Goal: Navigation & Orientation: Find specific page/section

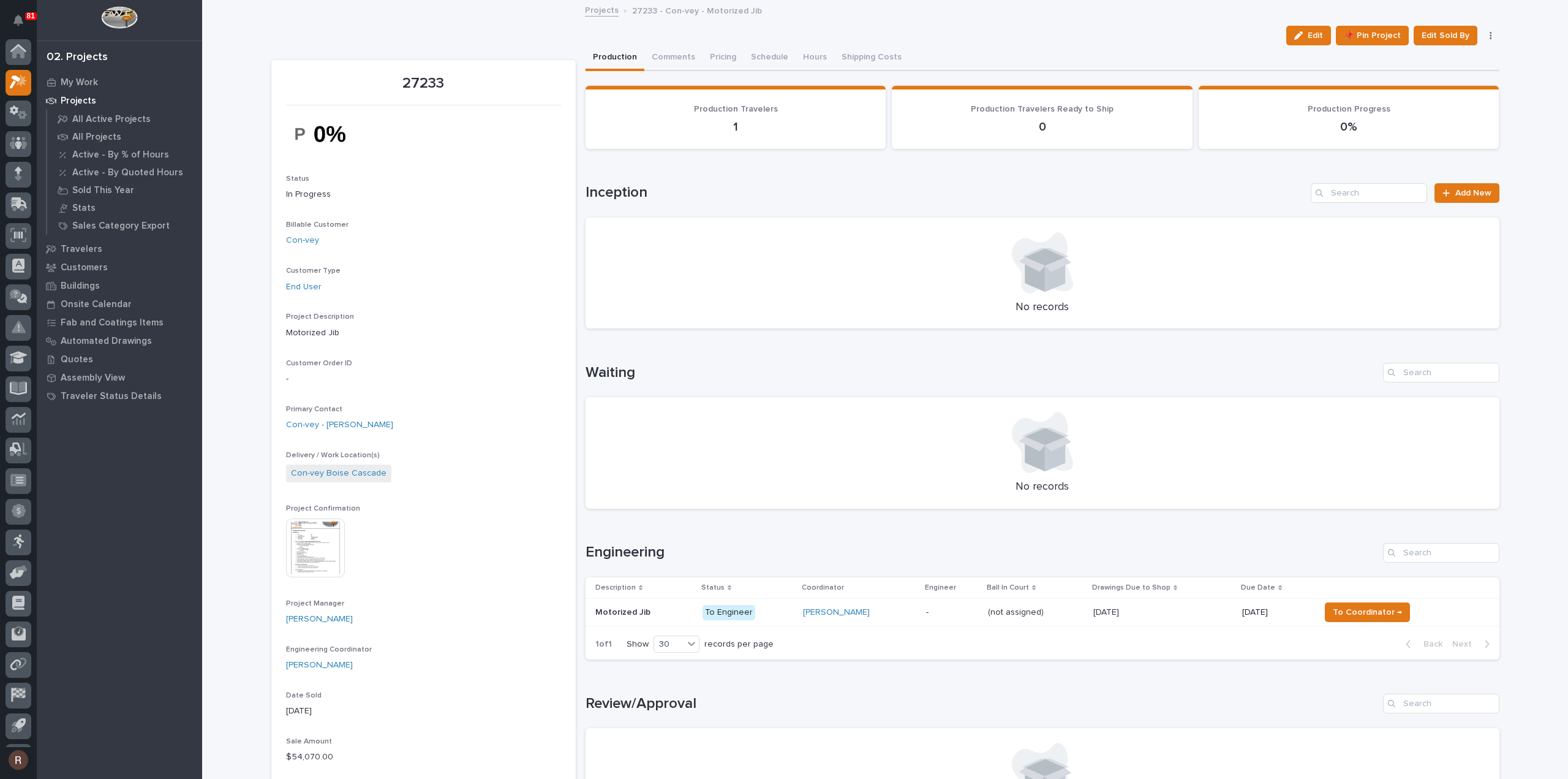
scroll to position [27, 0]
click at [600, 14] on link "Projects" at bounding box center [602, 9] width 34 height 14
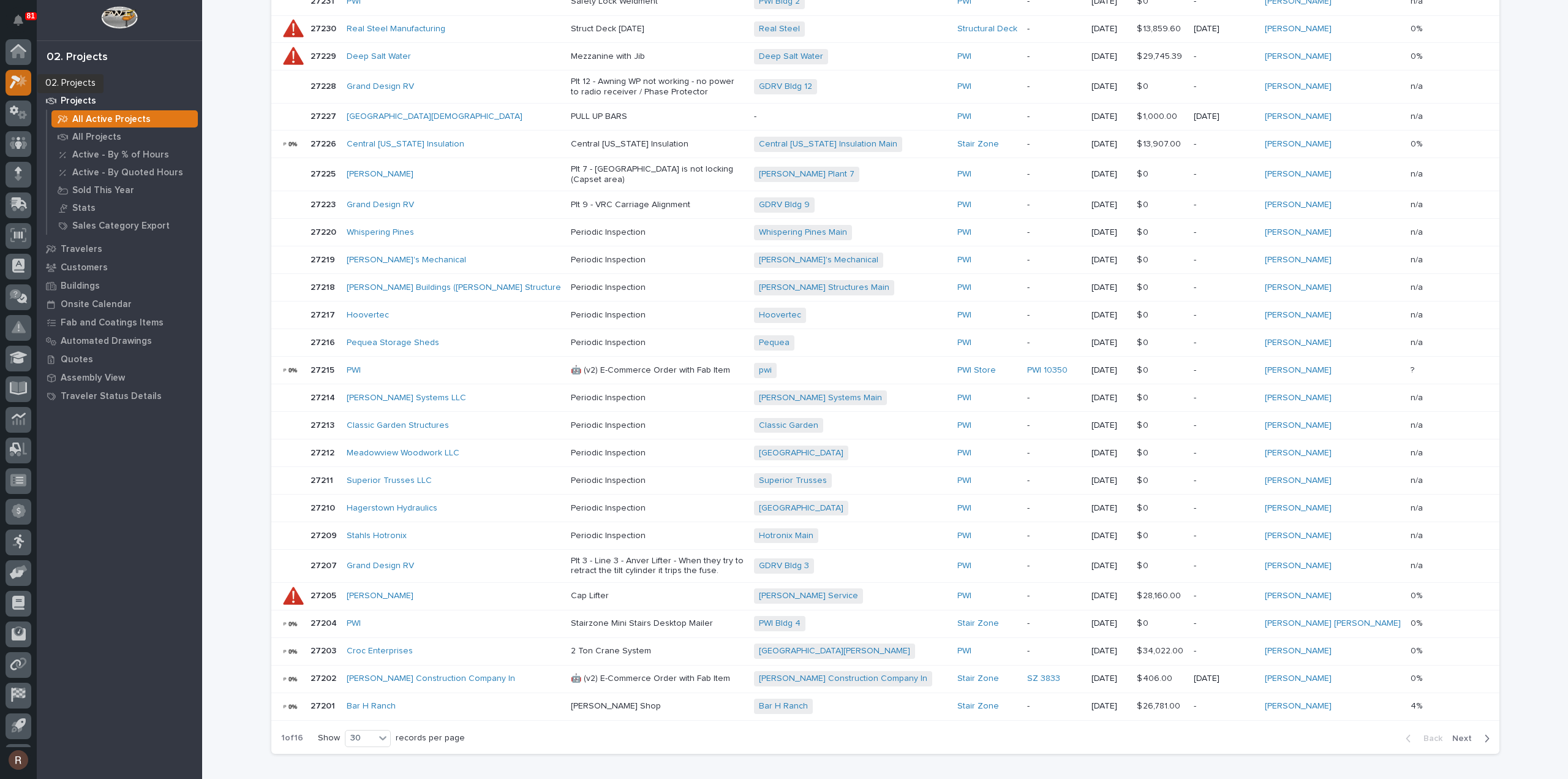
click at [24, 83] on icon at bounding box center [18, 81] width 18 height 14
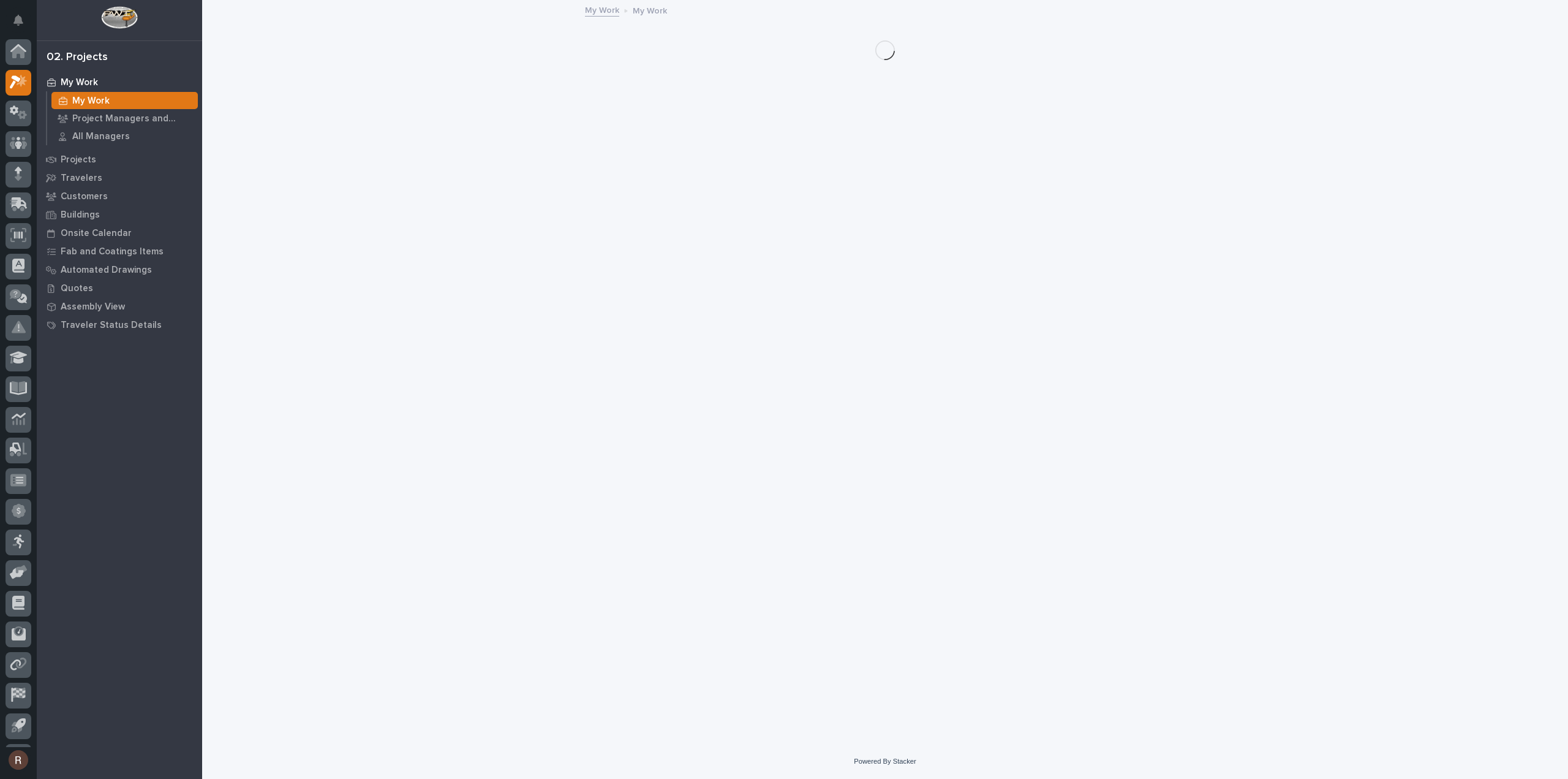
scroll to position [27, 0]
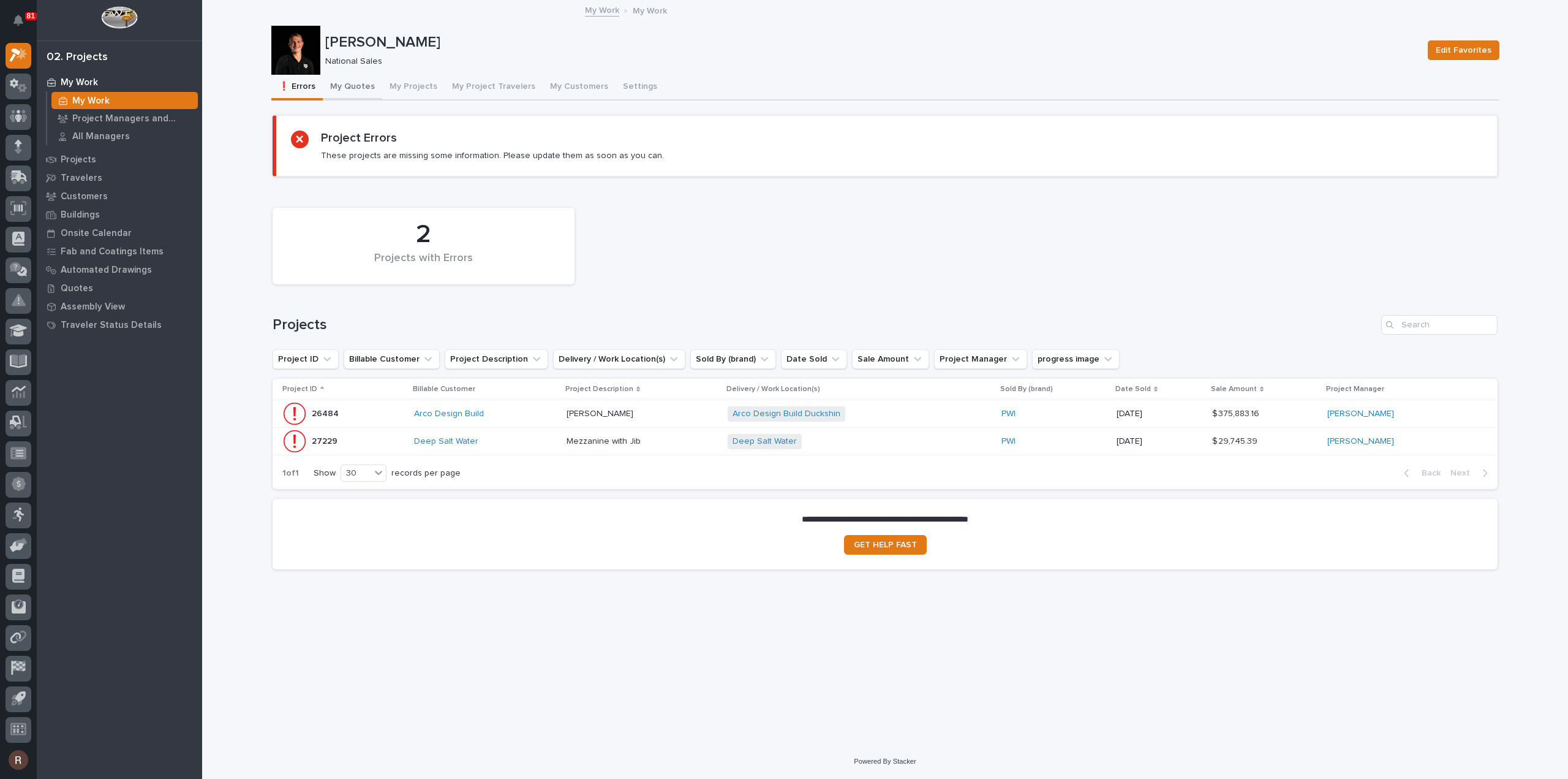
click at [339, 91] on button "My Quotes" at bounding box center [352, 87] width 59 height 25
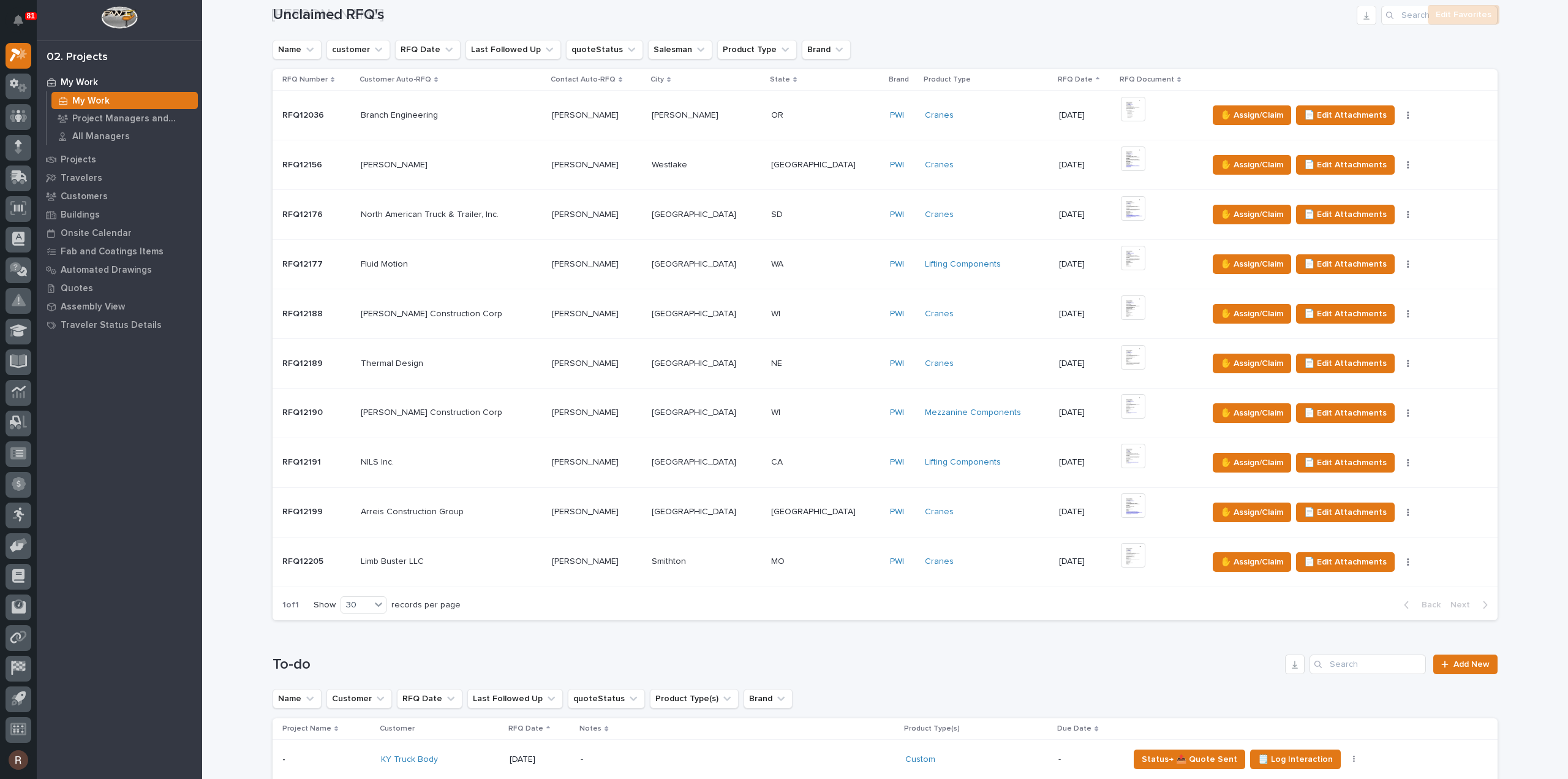
scroll to position [612, 0]
